Goal: Browse casually: Explore the website without a specific task or goal

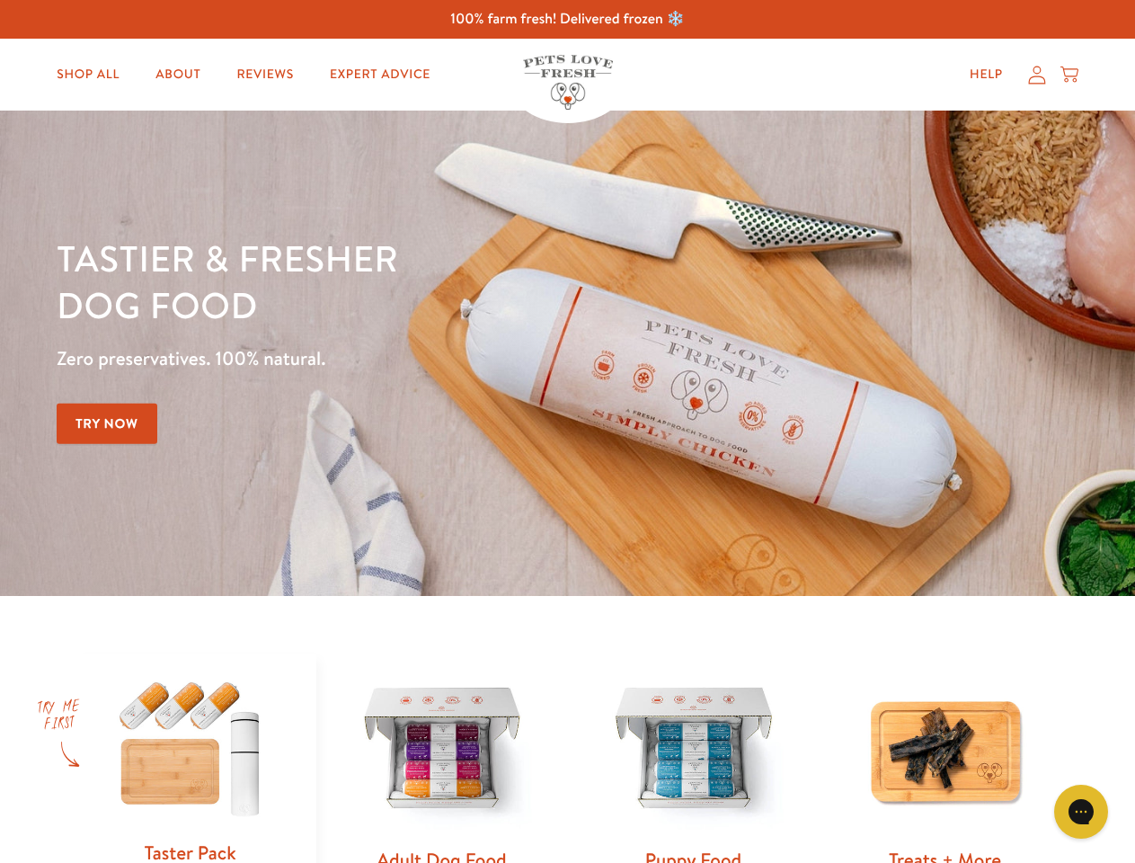
click at [567, 431] on div "Tastier & fresher dog food Zero preservatives. 100% natural. Try Now" at bounding box center [397, 353] width 681 height 237
click at [1081, 811] on icon "Open gorgias live chat" at bounding box center [1080, 810] width 17 height 17
